Goal: Task Accomplishment & Management: Manage account settings

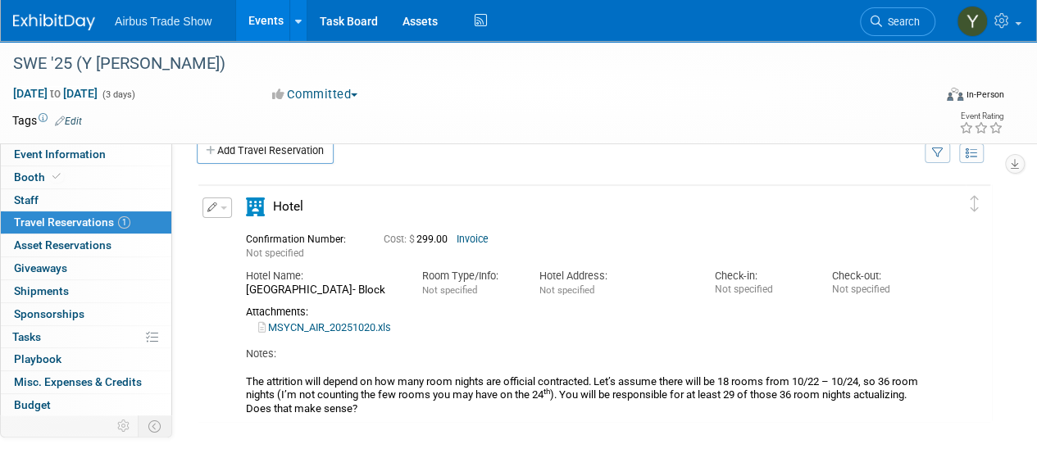
click at [258, 16] on link "Events" at bounding box center [266, 20] width 60 height 41
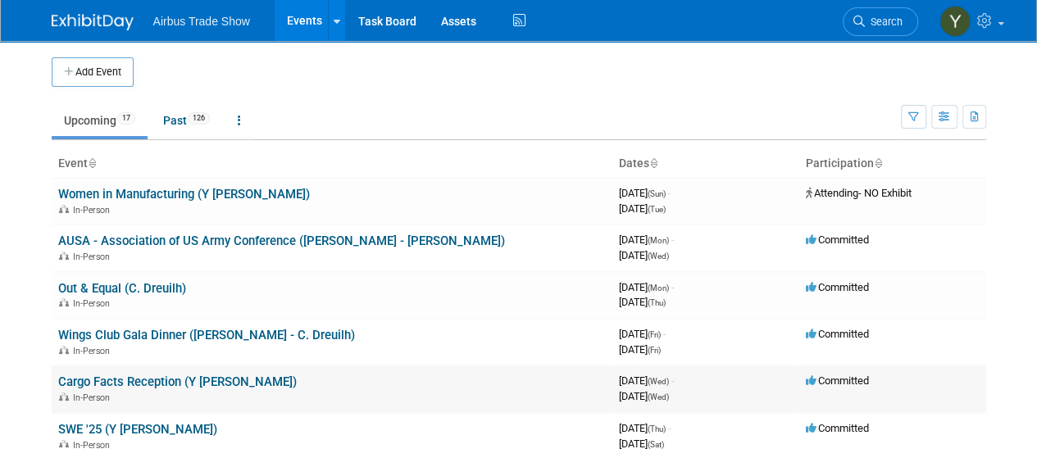
click at [121, 383] on link "Cargo Facts Reception (Y [PERSON_NAME])" at bounding box center [177, 382] width 239 height 15
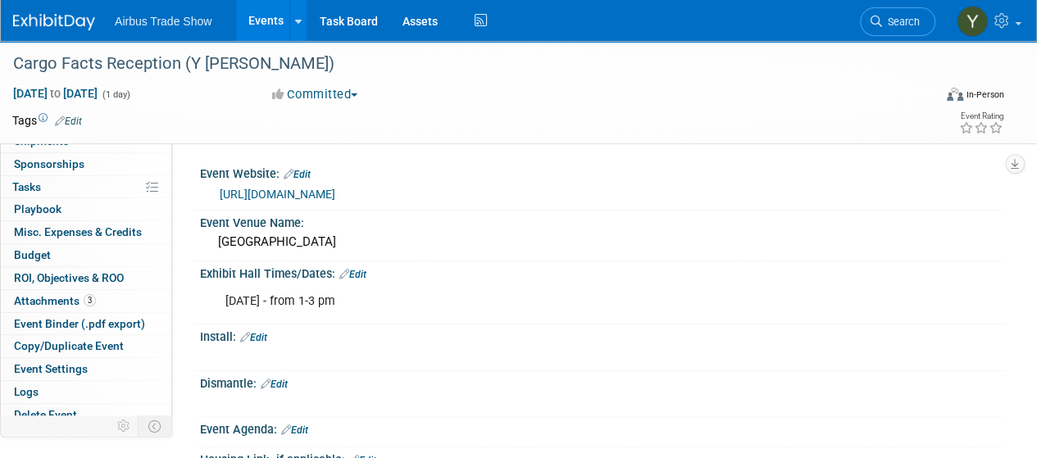
scroll to position [153, 0]
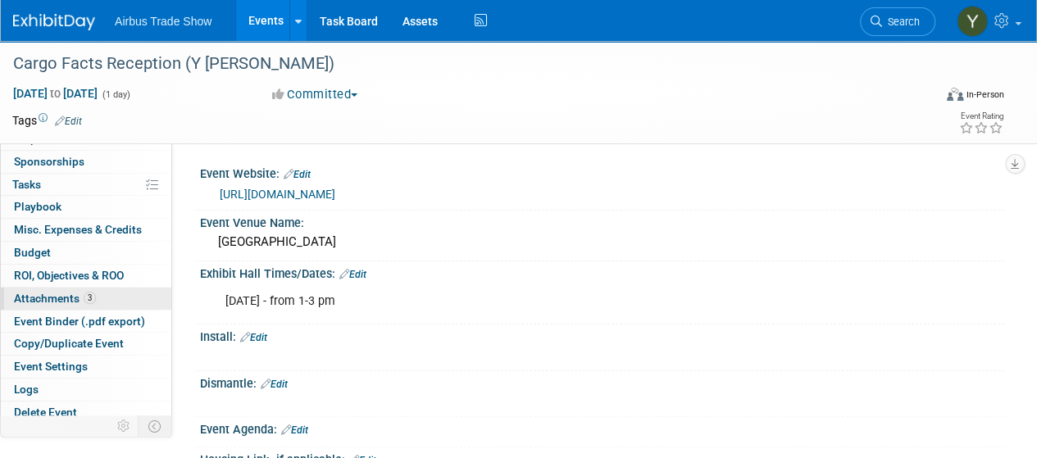
click at [45, 292] on span "Attachments 3" at bounding box center [55, 298] width 82 height 13
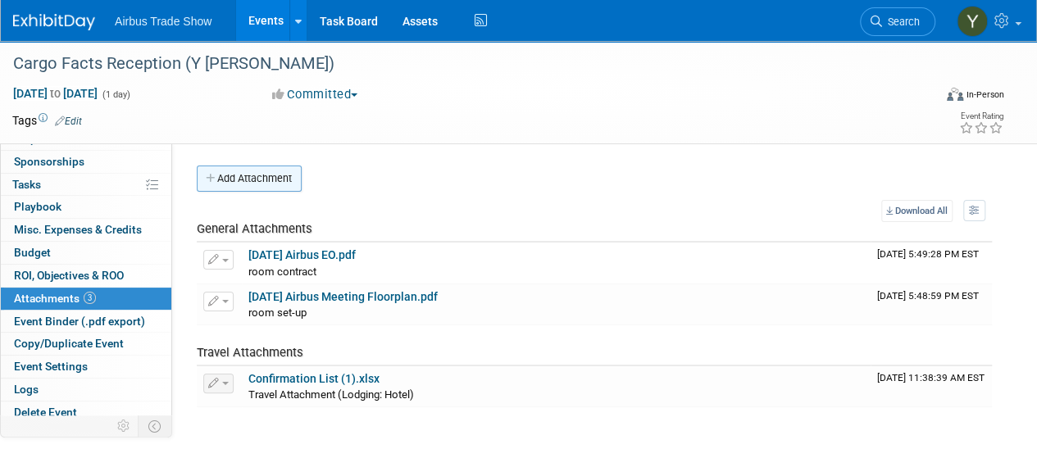
click at [239, 183] on button "Add Attachment" at bounding box center [249, 179] width 105 height 26
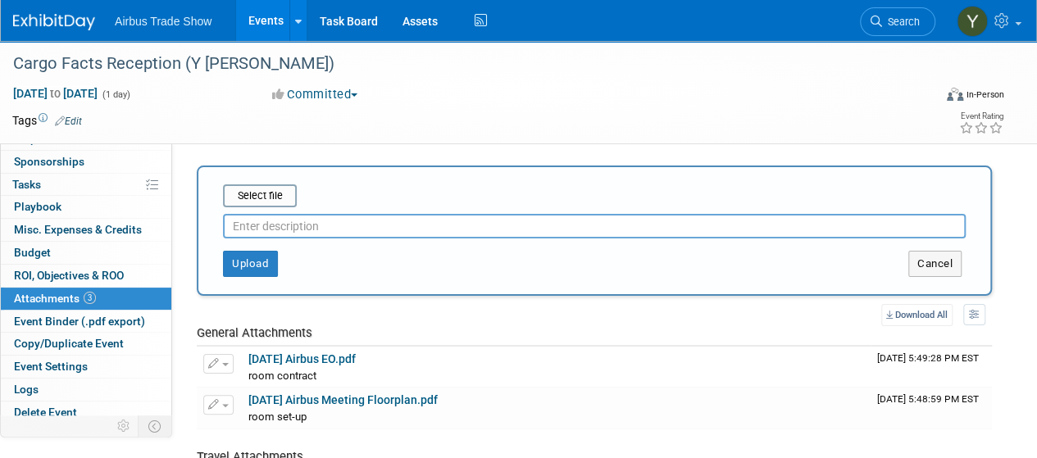
click at [267, 221] on input "text" at bounding box center [594, 226] width 743 height 25
type input "total estimates"
click at [243, 197] on input "file" at bounding box center [197, 196] width 195 height 20
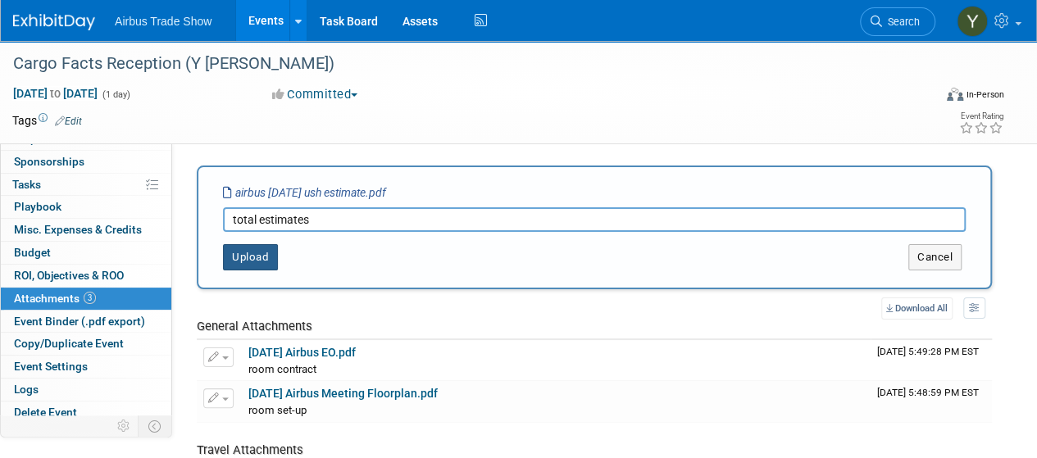
click at [244, 262] on button "Upload" at bounding box center [250, 257] width 55 height 26
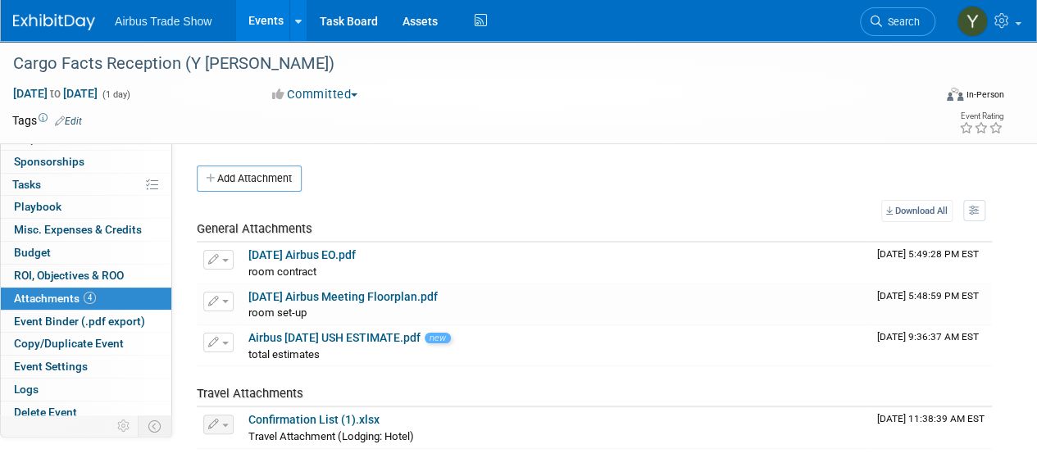
scroll to position [0, 0]
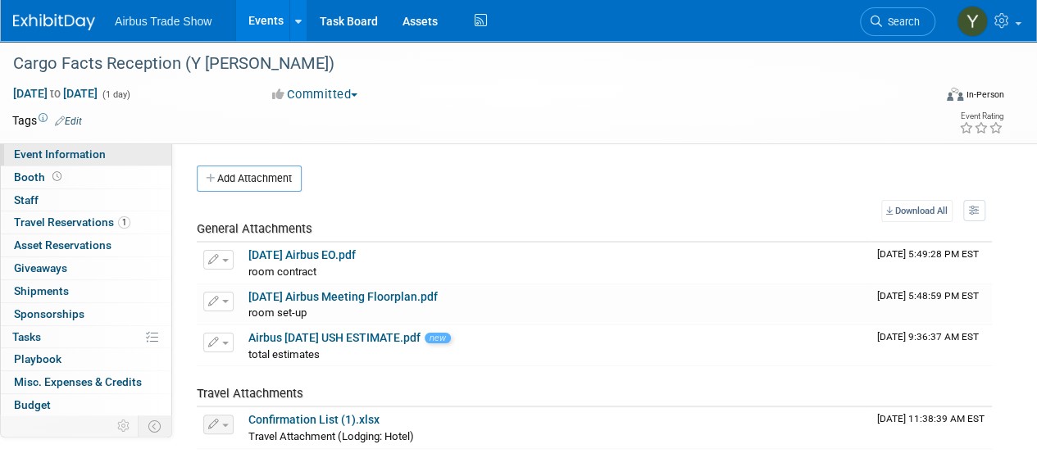
click at [18, 162] on link "Event Information" at bounding box center [86, 155] width 171 height 22
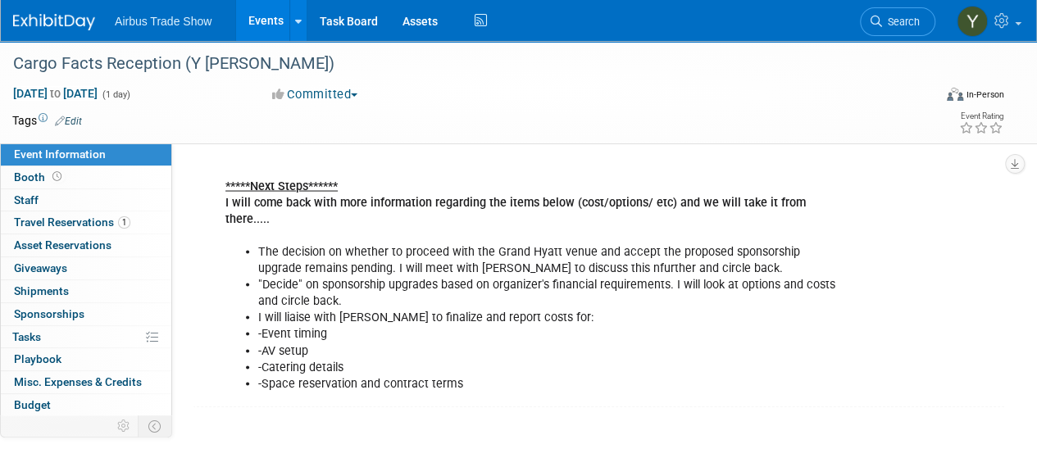
scroll to position [1562, 0]
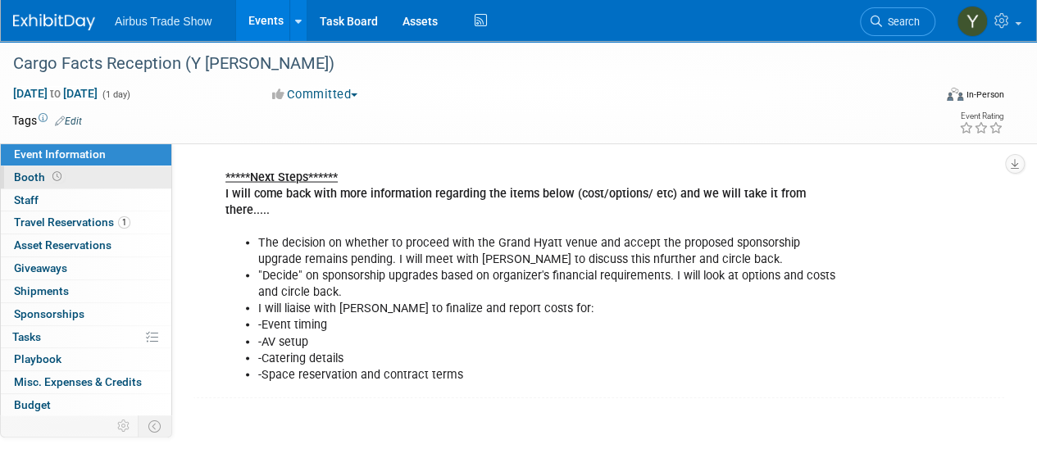
click at [75, 180] on link "Booth" at bounding box center [86, 177] width 171 height 22
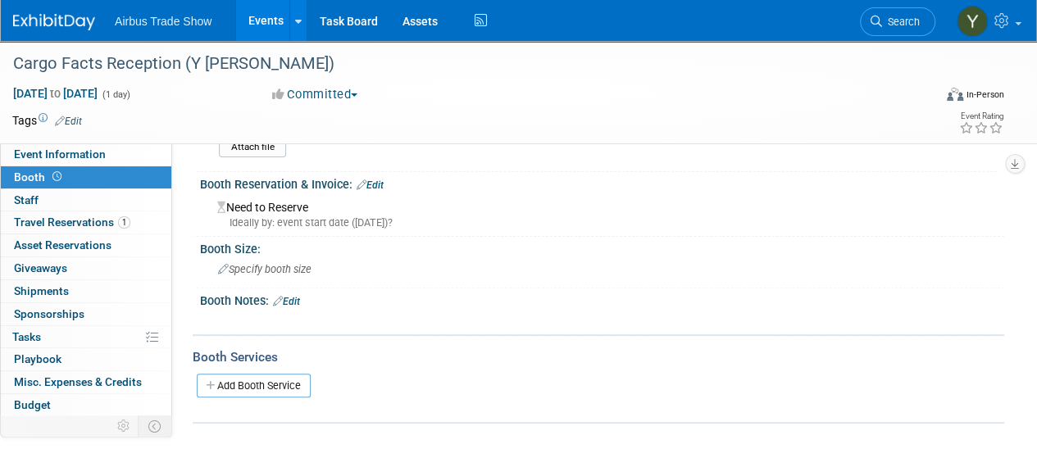
scroll to position [133, 0]
click at [300, 303] on link "Edit" at bounding box center [286, 302] width 27 height 11
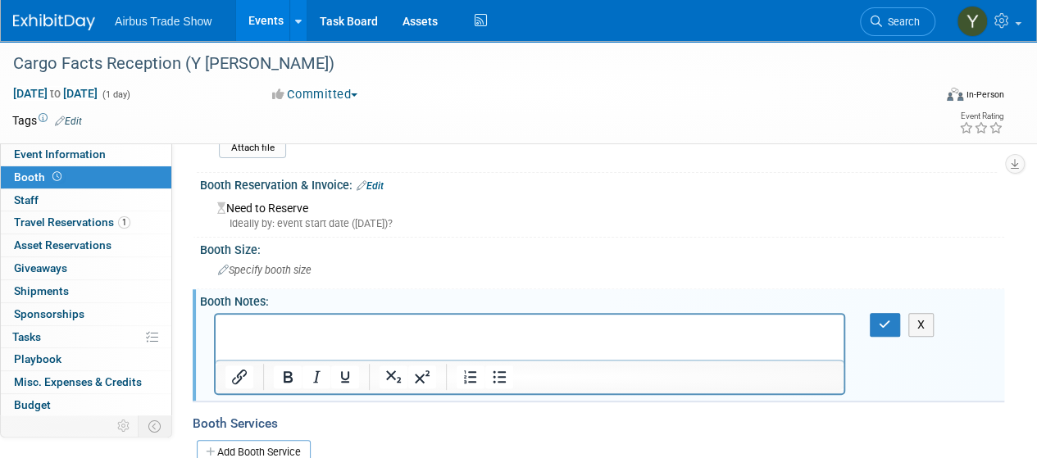
scroll to position [0, 0]
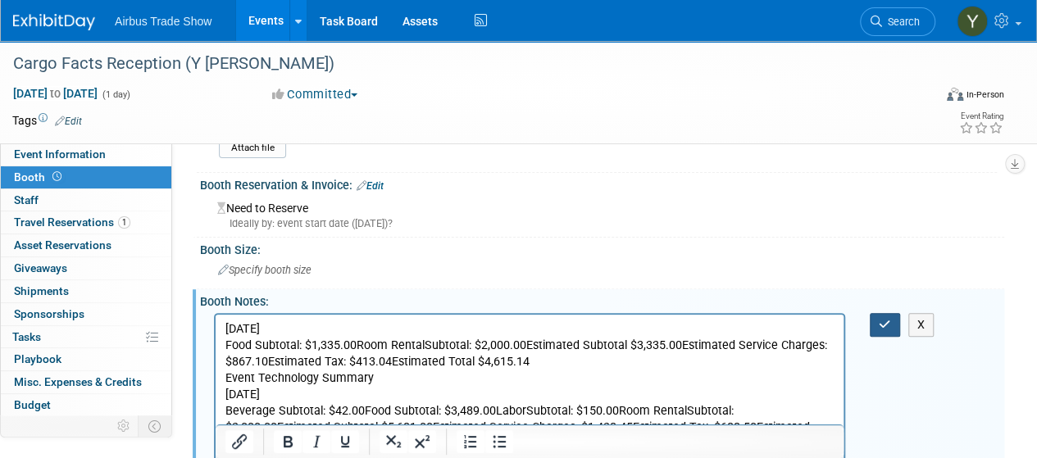
click at [874, 322] on button "button" at bounding box center [885, 325] width 30 height 24
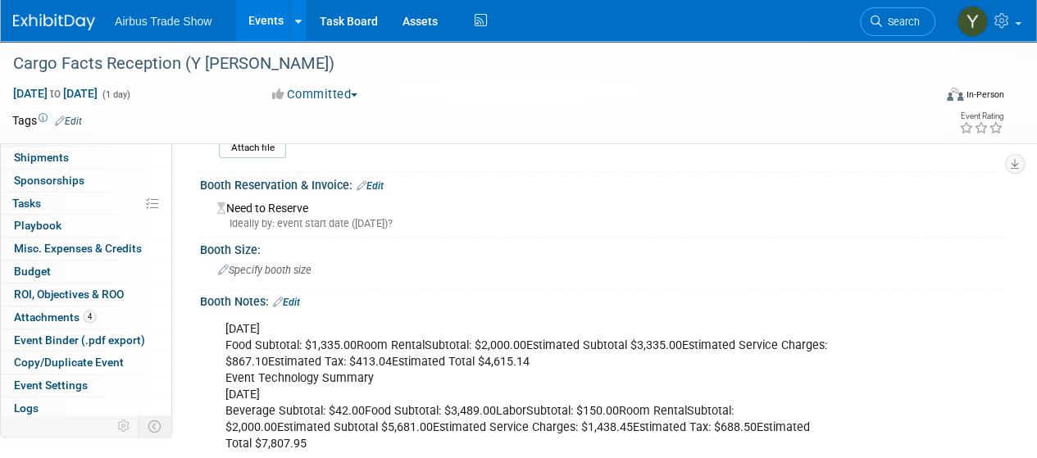
scroll to position [156, 0]
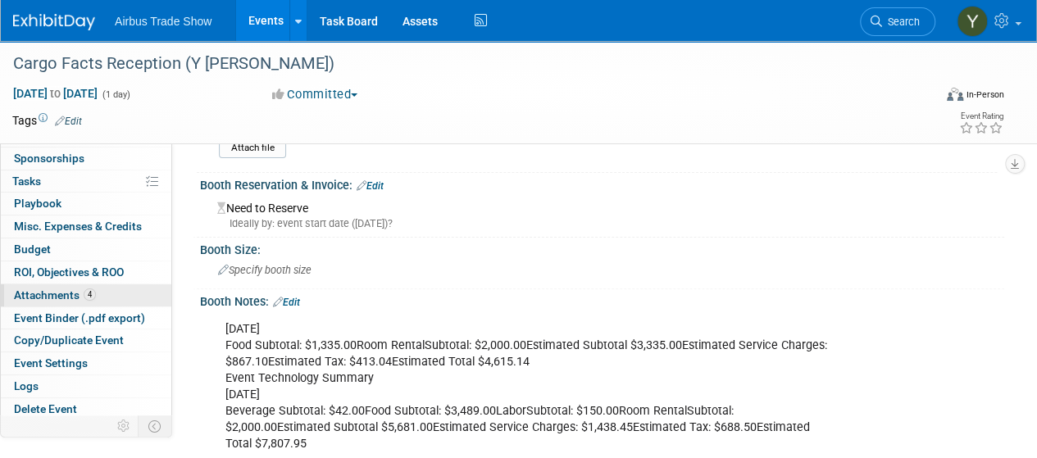
click at [64, 289] on span "Attachments 4" at bounding box center [55, 295] width 82 height 13
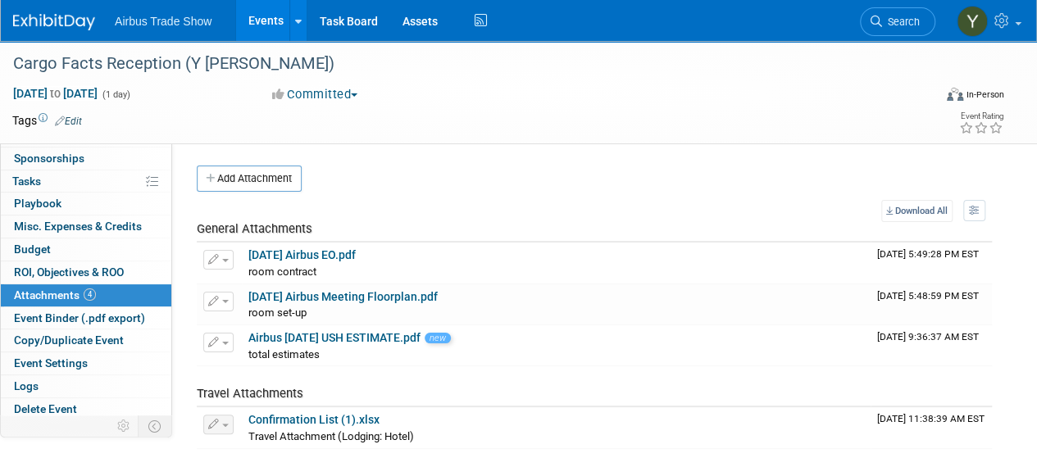
scroll to position [0, 0]
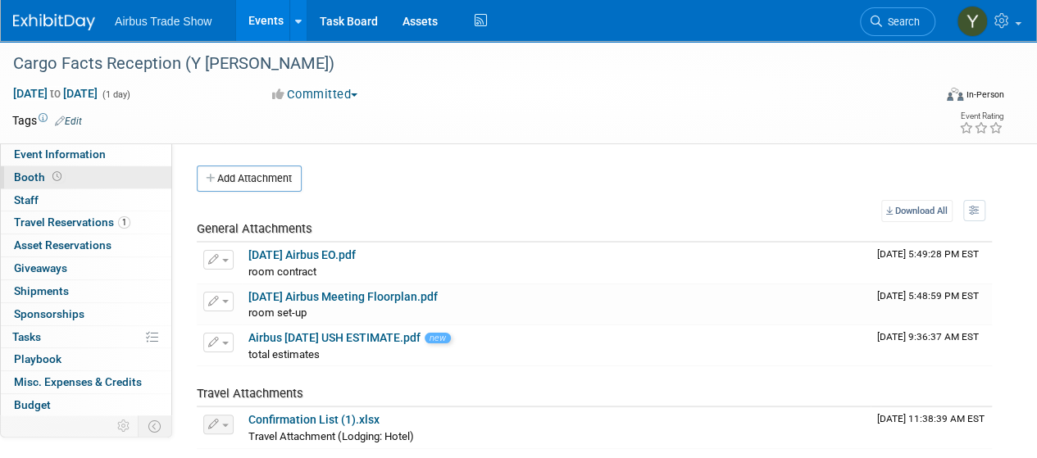
click at [59, 171] on span at bounding box center [57, 177] width 16 height 12
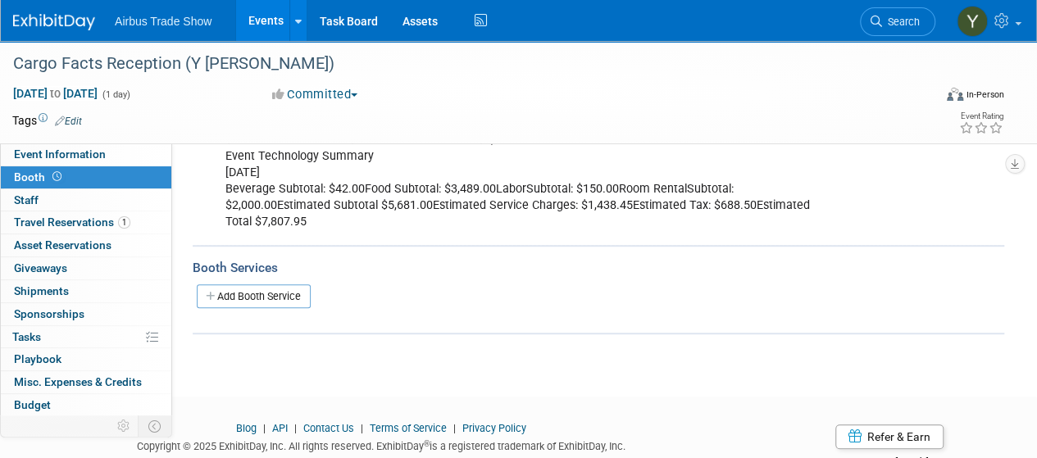
scroll to position [352, 0]
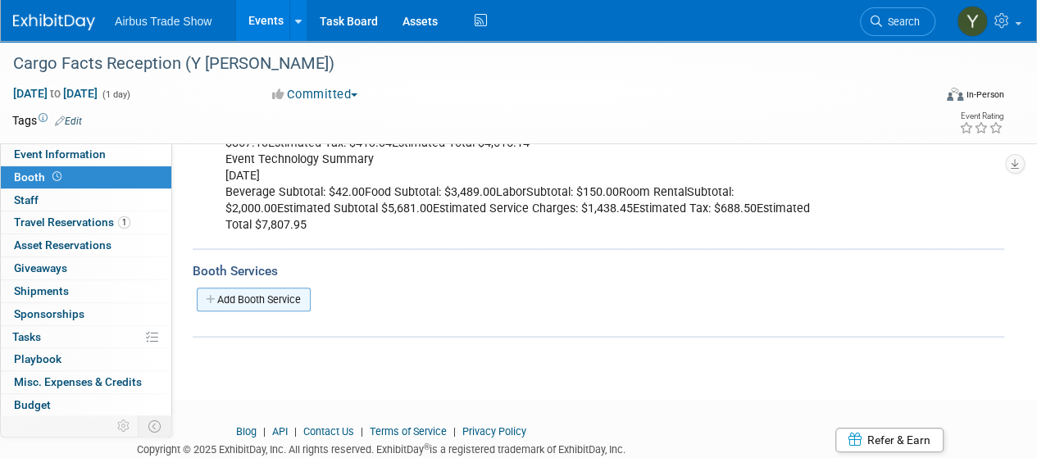
click at [258, 290] on link "Add Booth Service" at bounding box center [254, 300] width 114 height 24
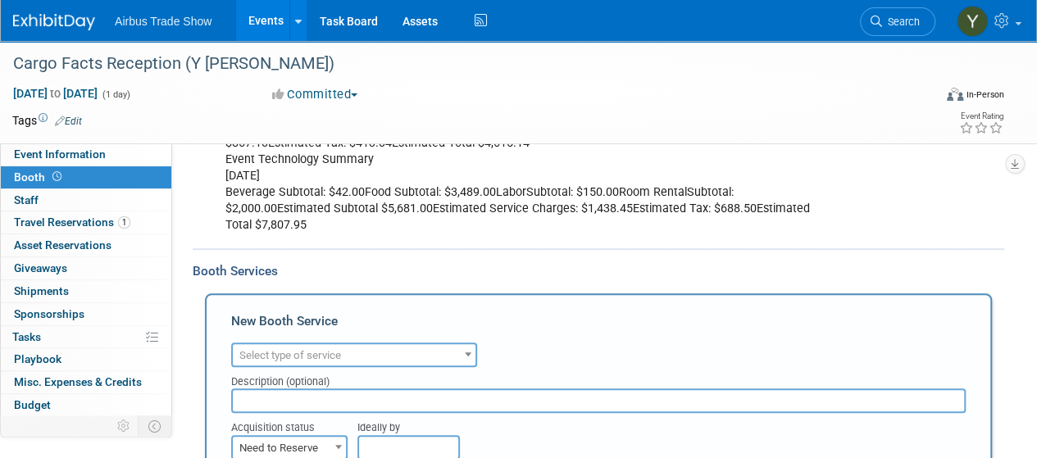
scroll to position [0, 0]
click at [460, 353] on span at bounding box center [468, 354] width 16 height 21
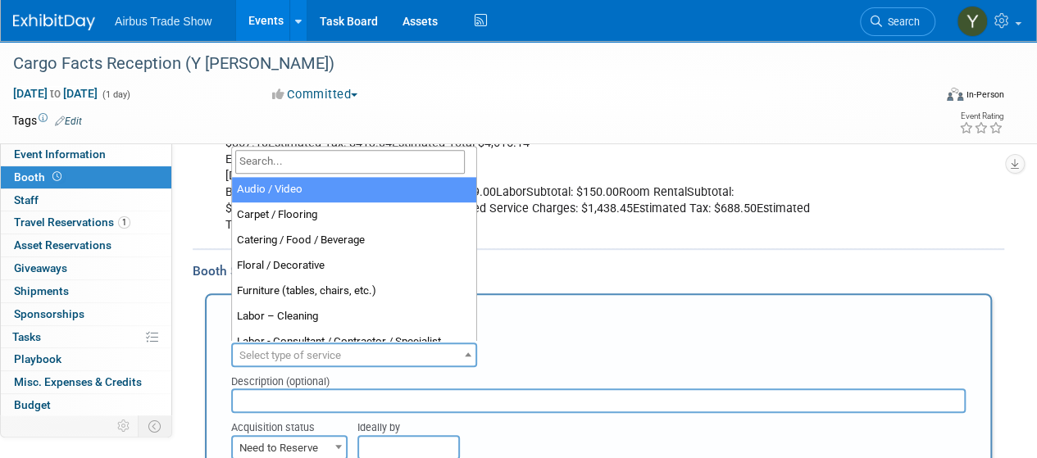
select select "2"
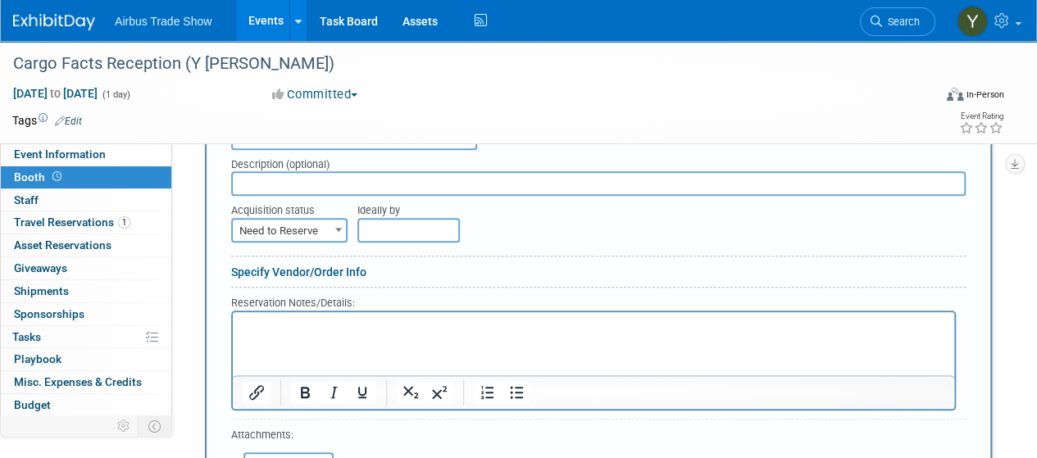
scroll to position [564, 0]
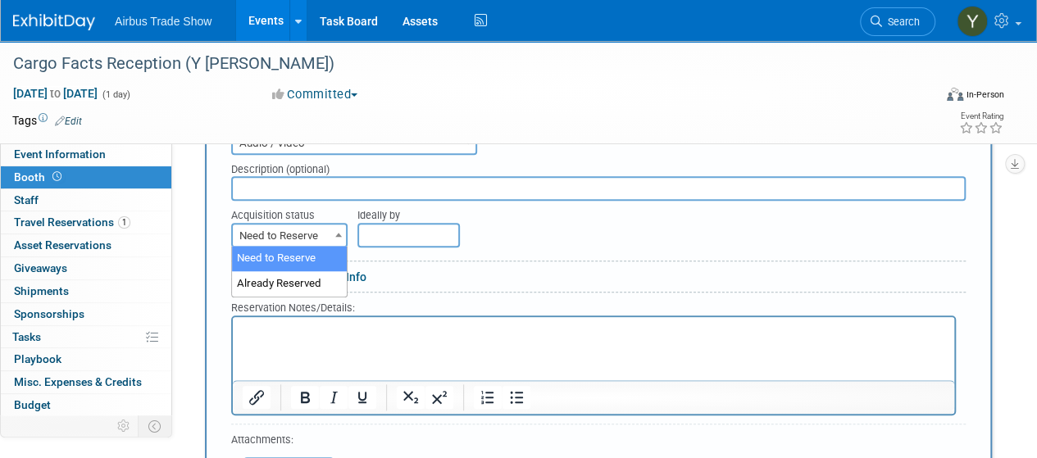
click at [328, 234] on span "Need to Reserve" at bounding box center [289, 236] width 113 height 23
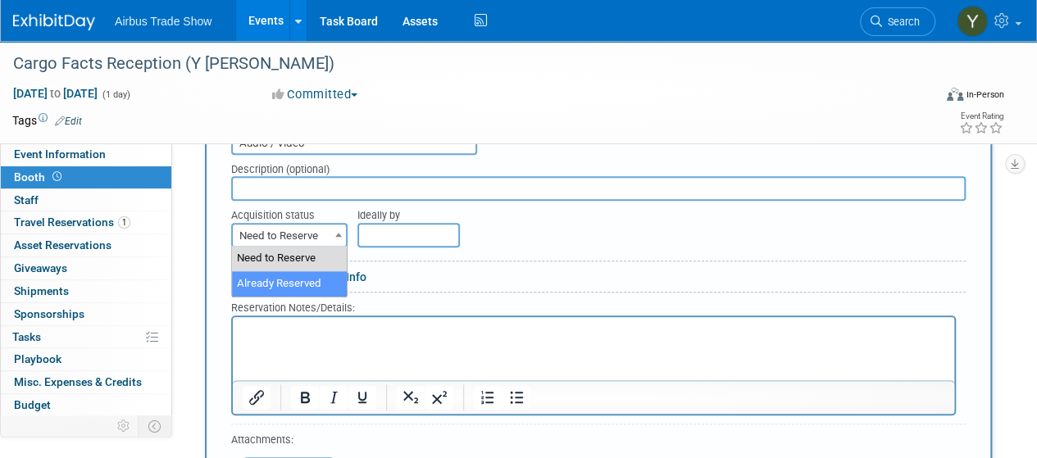
select select "2"
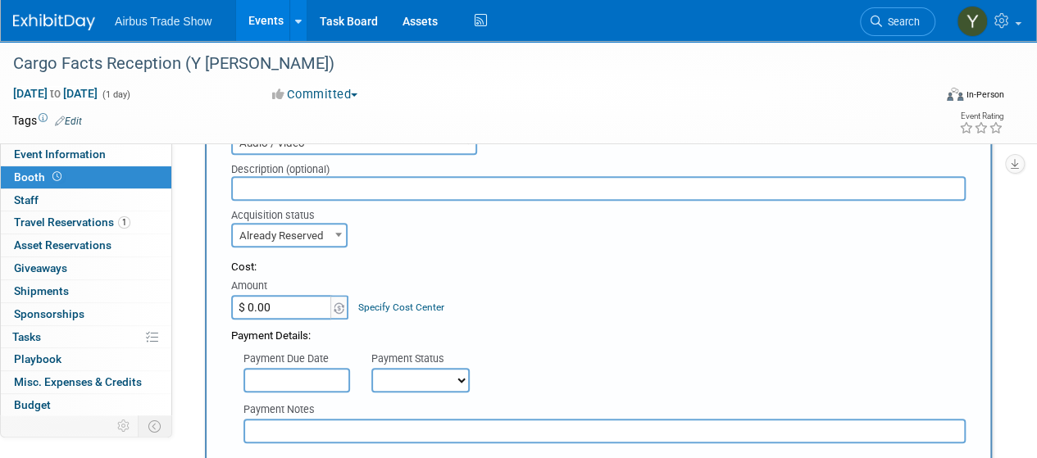
click at [289, 308] on input "$ 0.00" at bounding box center [282, 307] width 103 height 25
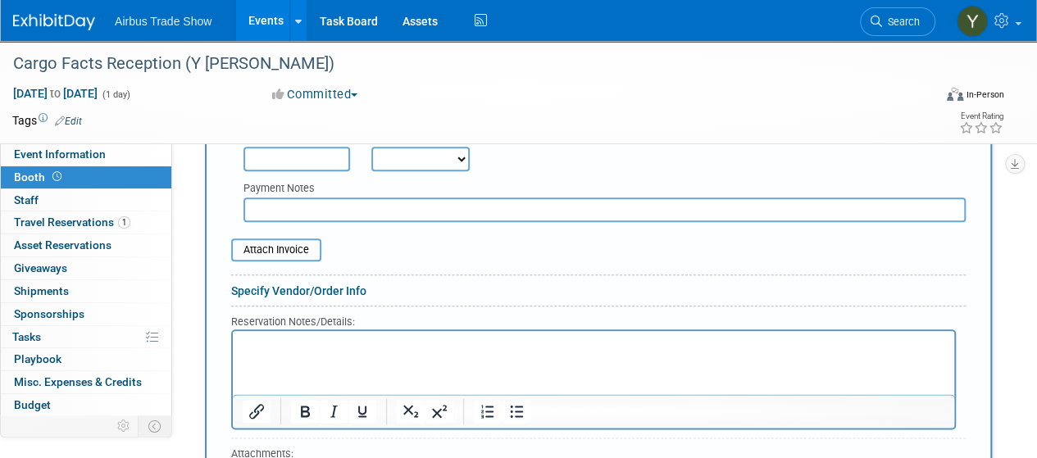
scroll to position [792, 0]
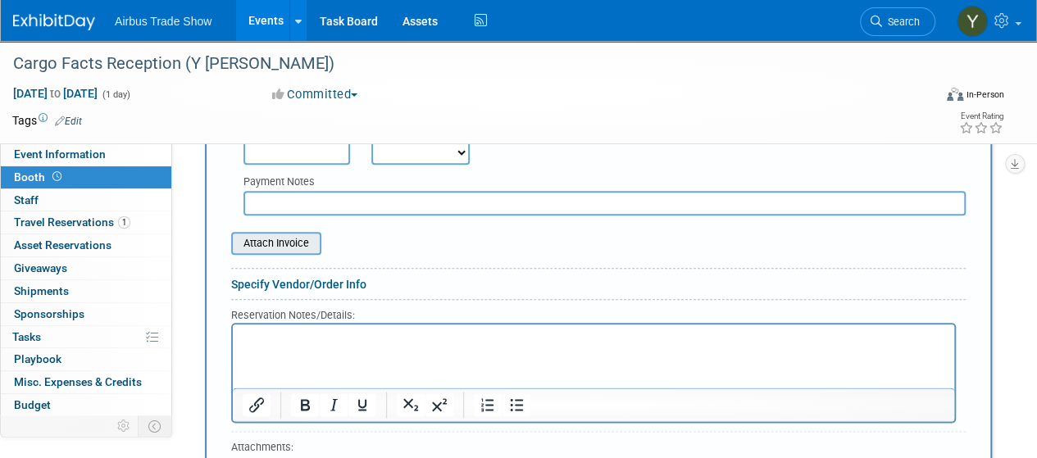
type input "$ 4,533.00"
click at [266, 240] on input "file" at bounding box center [222, 244] width 195 height 20
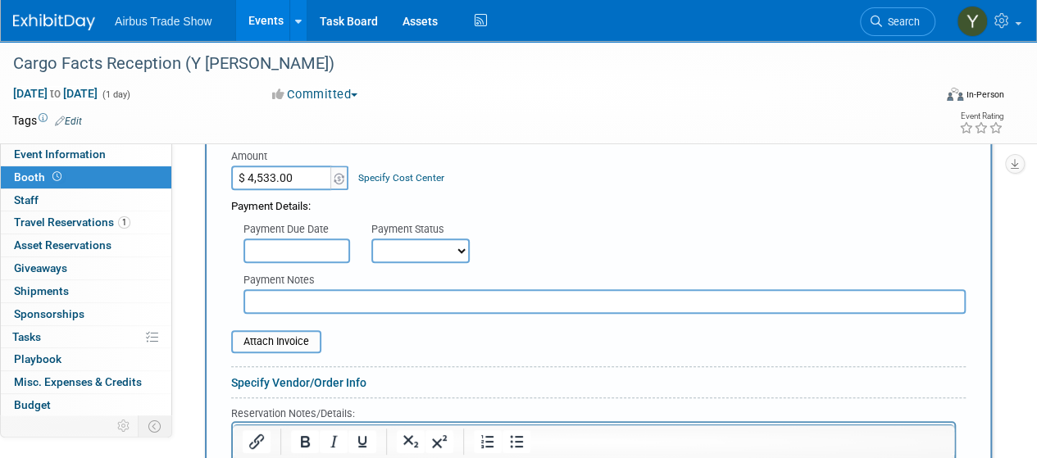
scroll to position [705, 0]
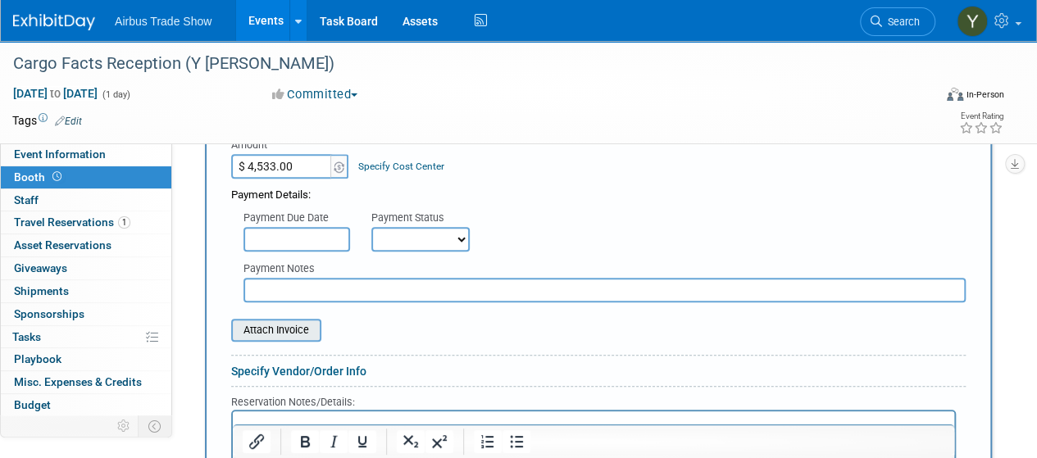
click at [274, 328] on input "file" at bounding box center [222, 331] width 195 height 20
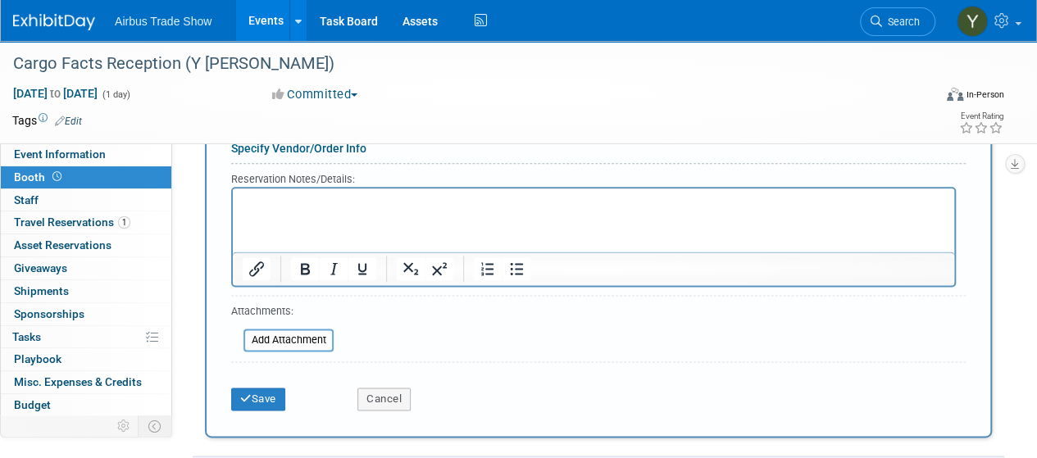
scroll to position [942, 0]
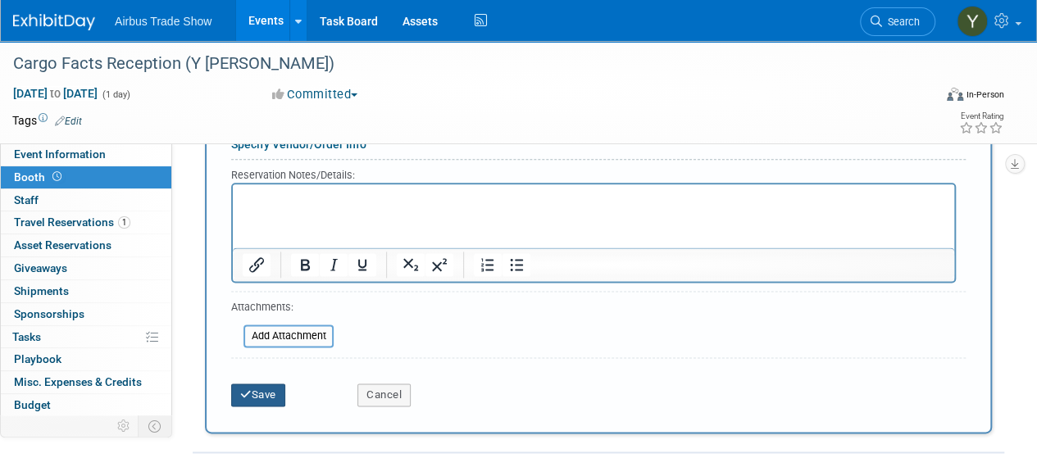
click at [283, 388] on button "Save" at bounding box center [258, 395] width 54 height 23
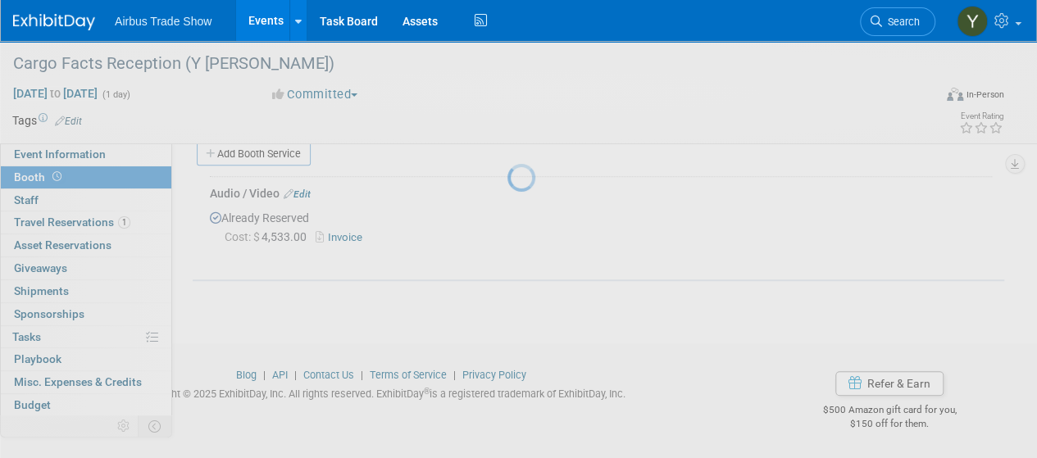
scroll to position [495, 0]
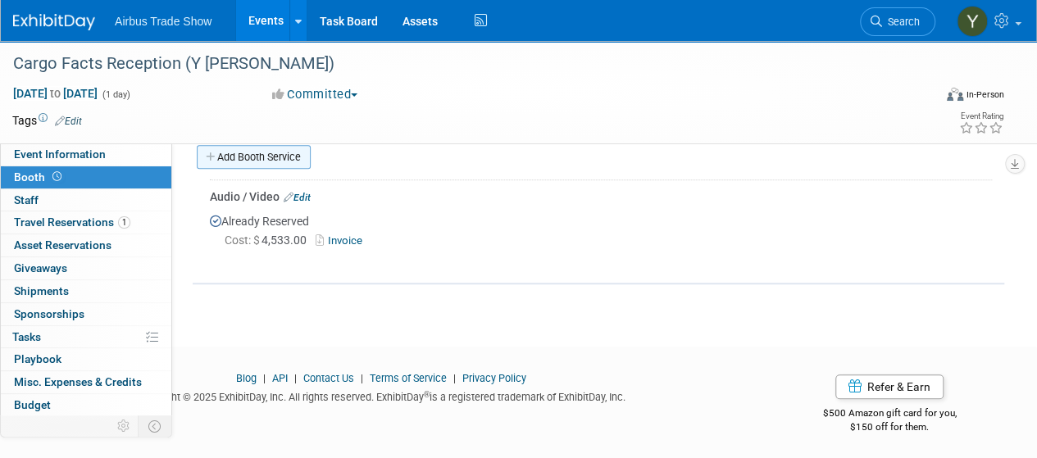
click at [261, 158] on link "Add Booth Service" at bounding box center [254, 157] width 114 height 24
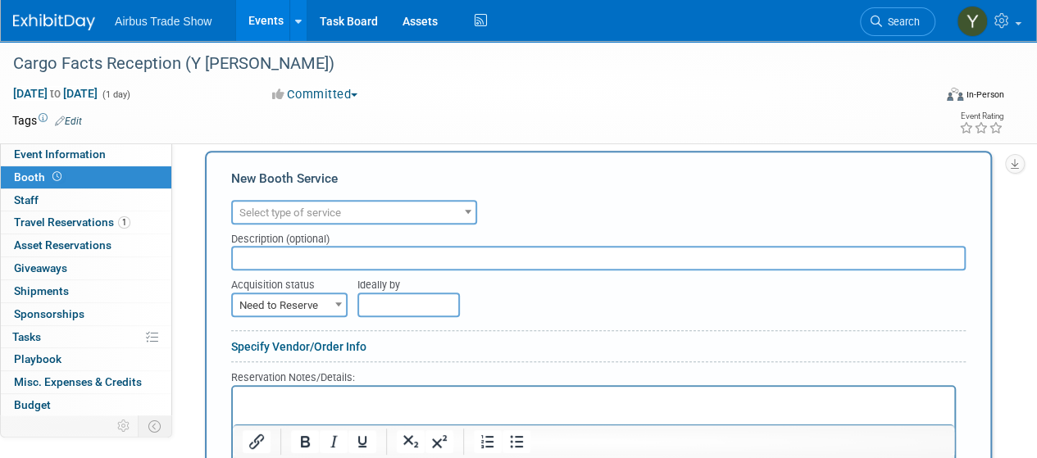
scroll to position [0, 0]
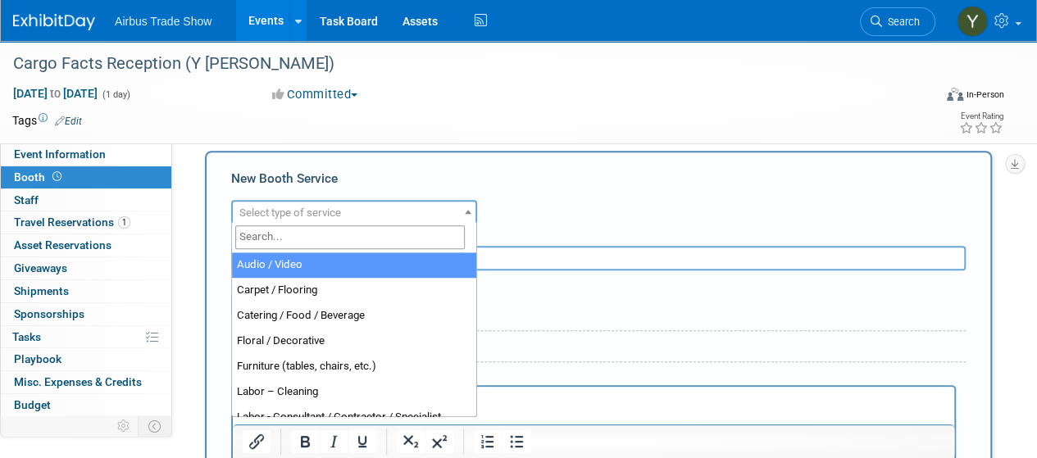
click at [404, 216] on span "Select type of service" at bounding box center [354, 213] width 243 height 23
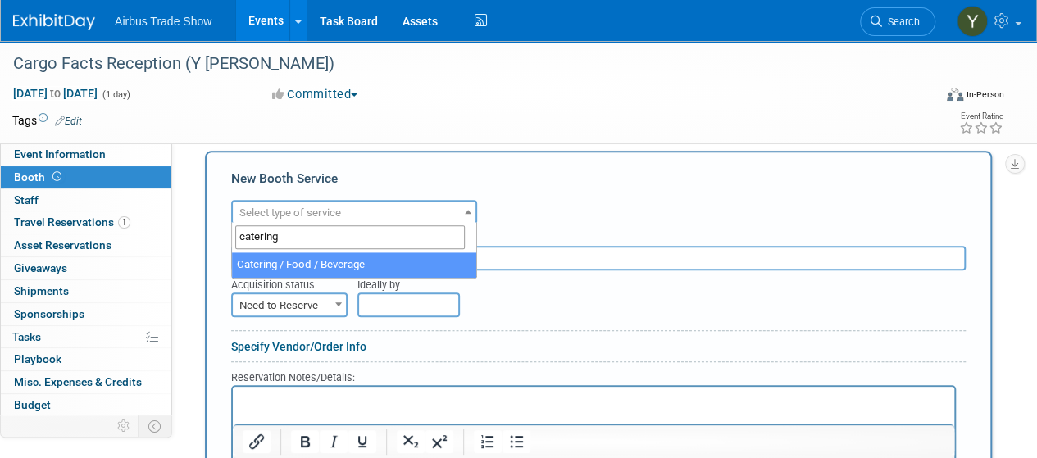
type input "catering"
select select "22"
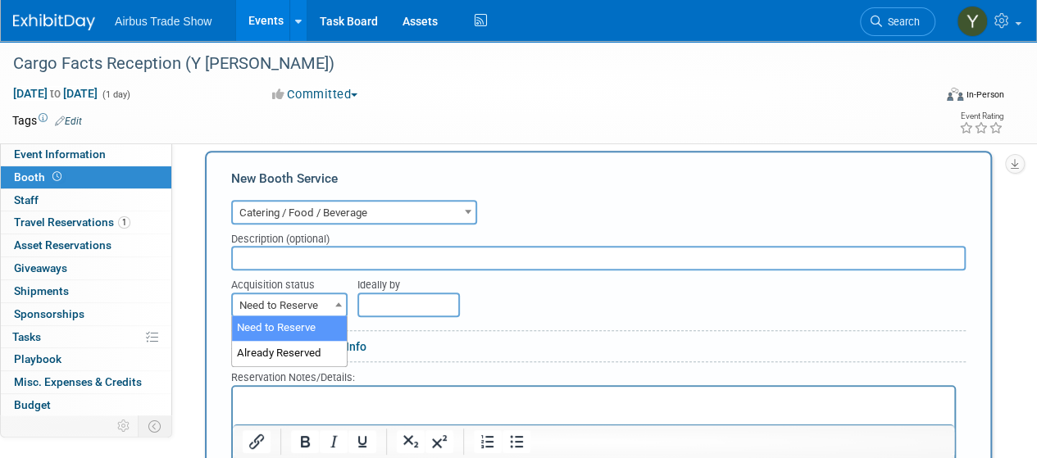
click at [312, 295] on span "Need to Reserve" at bounding box center [289, 305] width 113 height 23
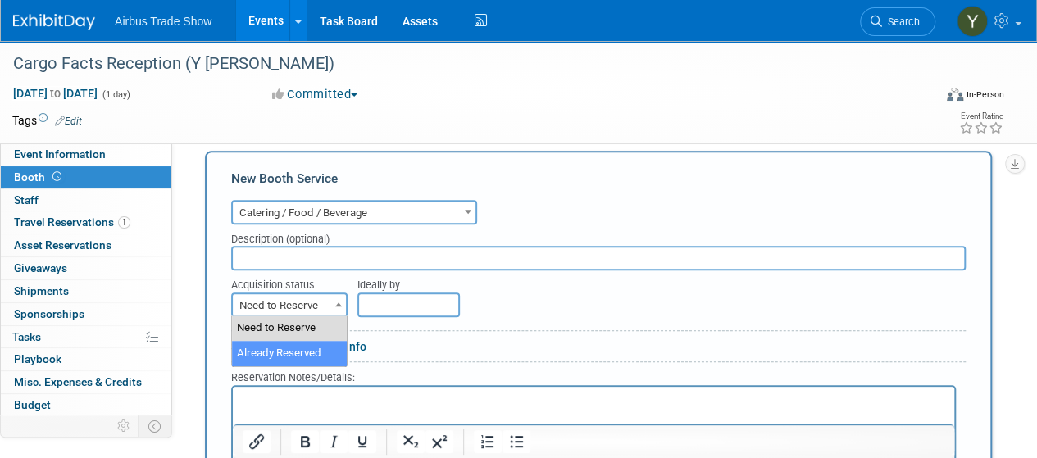
select select "2"
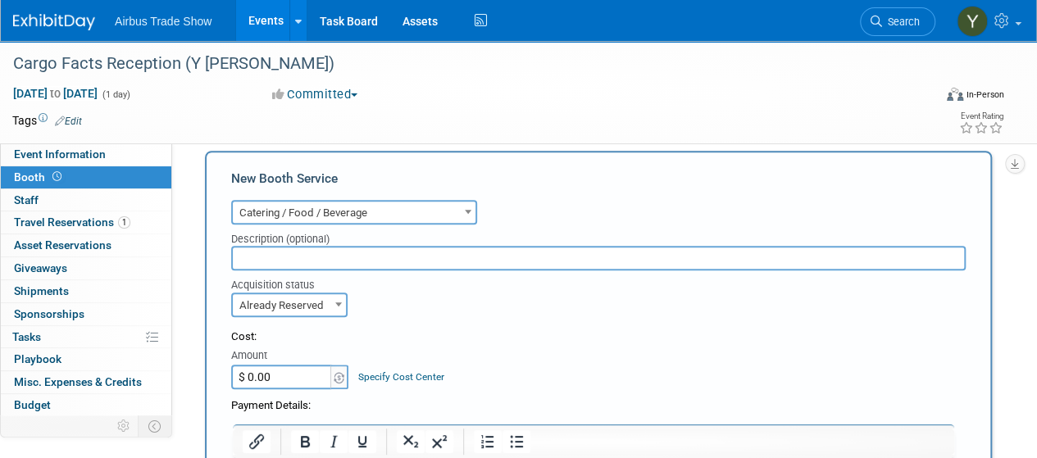
click at [412, 260] on input "text" at bounding box center [598, 258] width 735 height 25
type input "also includes room rental"
click at [304, 381] on input "$ 0.00" at bounding box center [282, 377] width 103 height 25
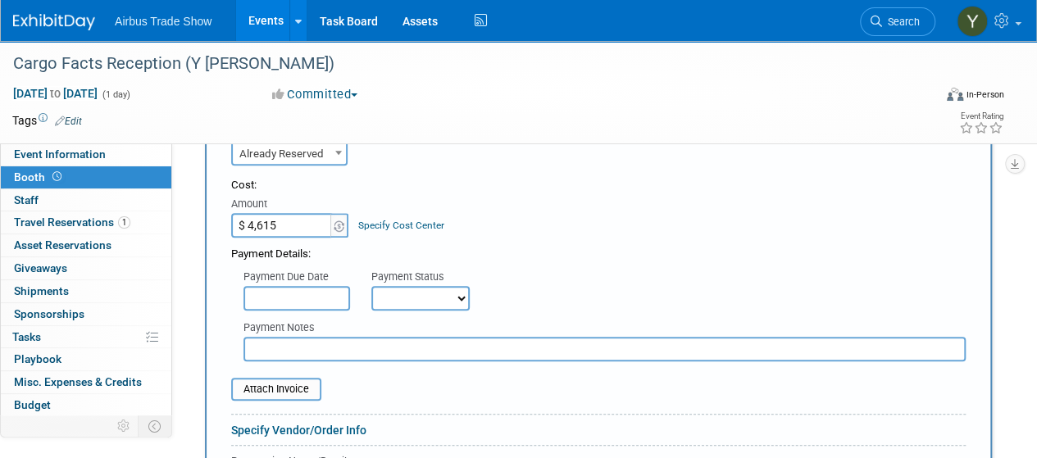
scroll to position [648, 0]
type input "$ 4,615.00"
click at [244, 385] on input "file" at bounding box center [222, 388] width 195 height 20
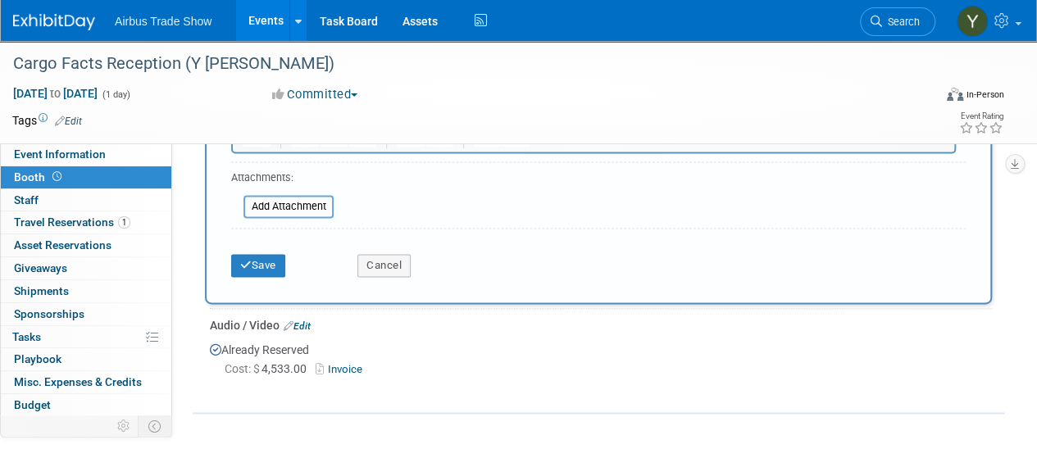
scroll to position [1074, 0]
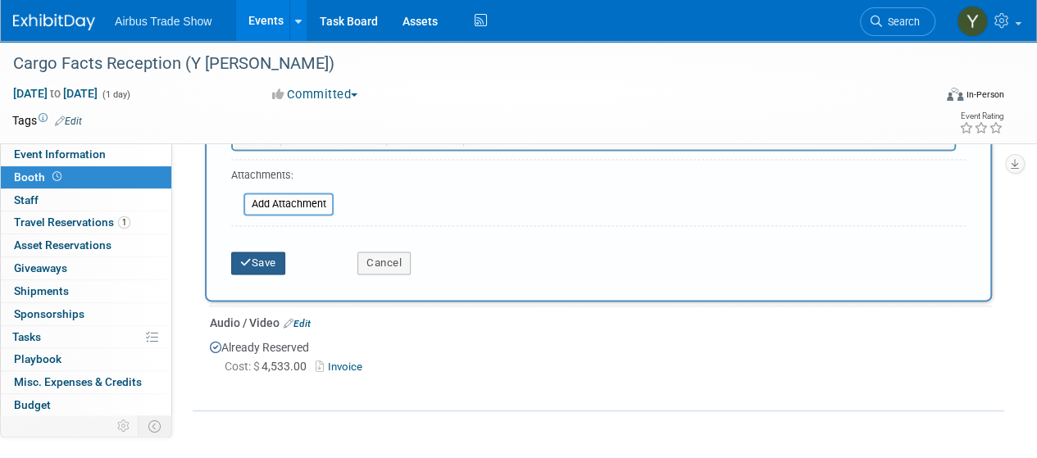
click at [258, 262] on button "Save" at bounding box center [258, 263] width 54 height 23
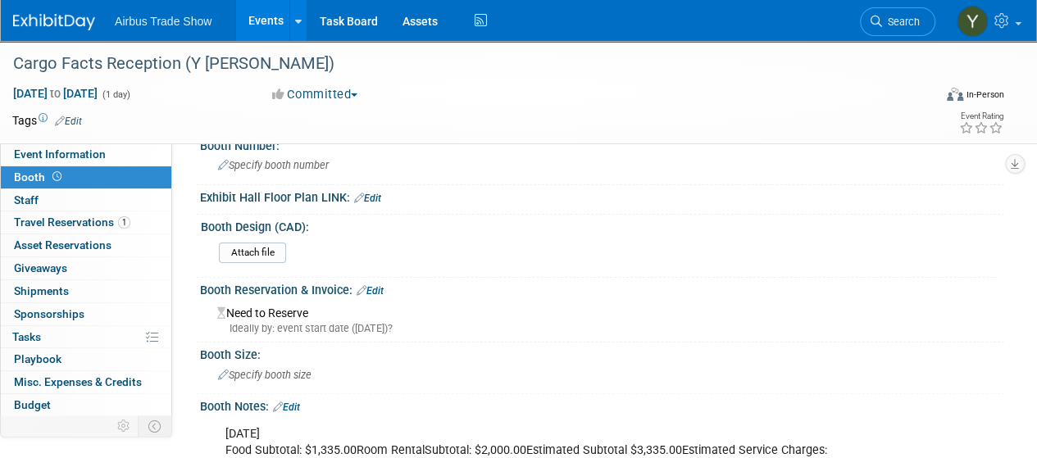
scroll to position [0, 0]
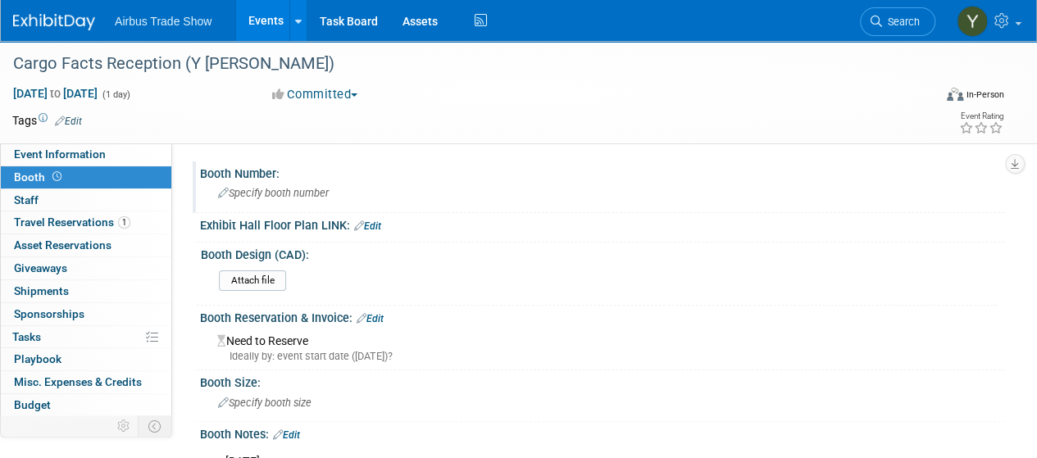
click at [303, 198] on span "Specify booth number" at bounding box center [273, 193] width 111 height 12
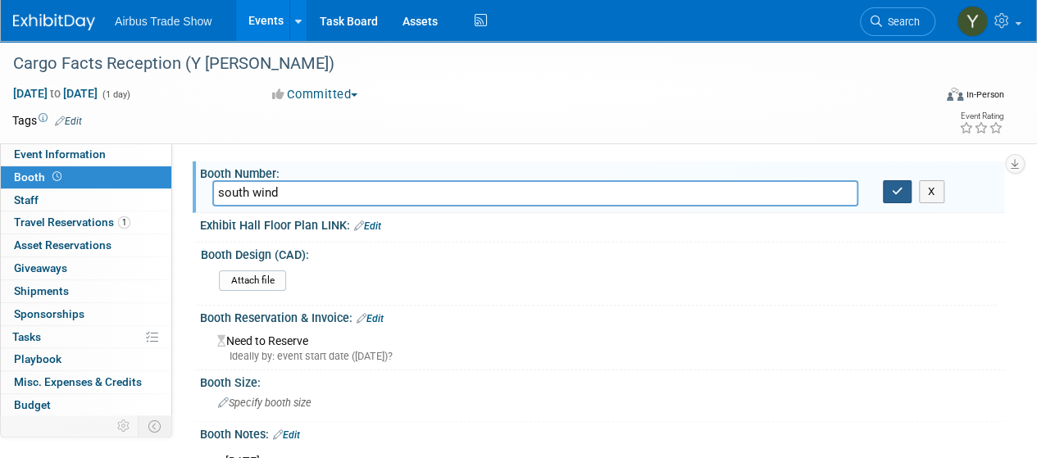
type input "south wind"
click at [896, 194] on icon "button" at bounding box center [897, 191] width 11 height 11
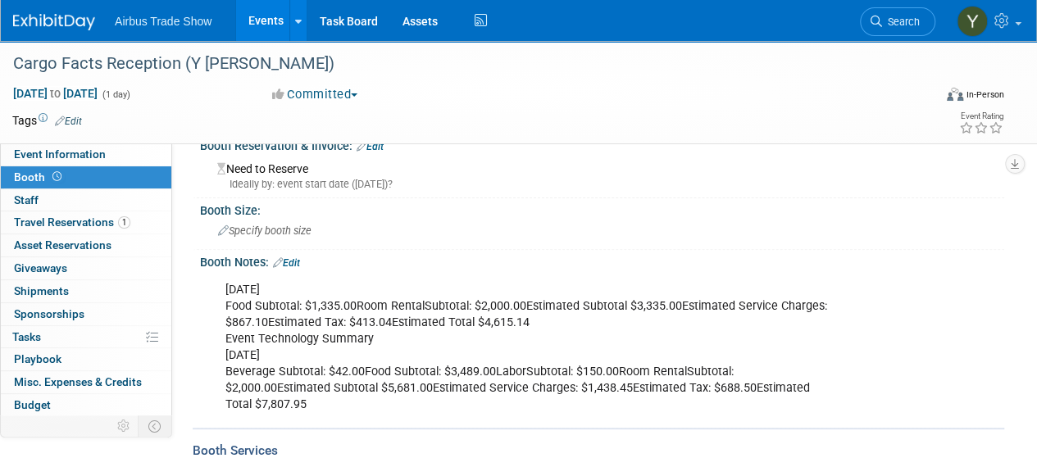
scroll to position [116, 0]
